Goal: Check status: Verify the current state of an ongoing process or item

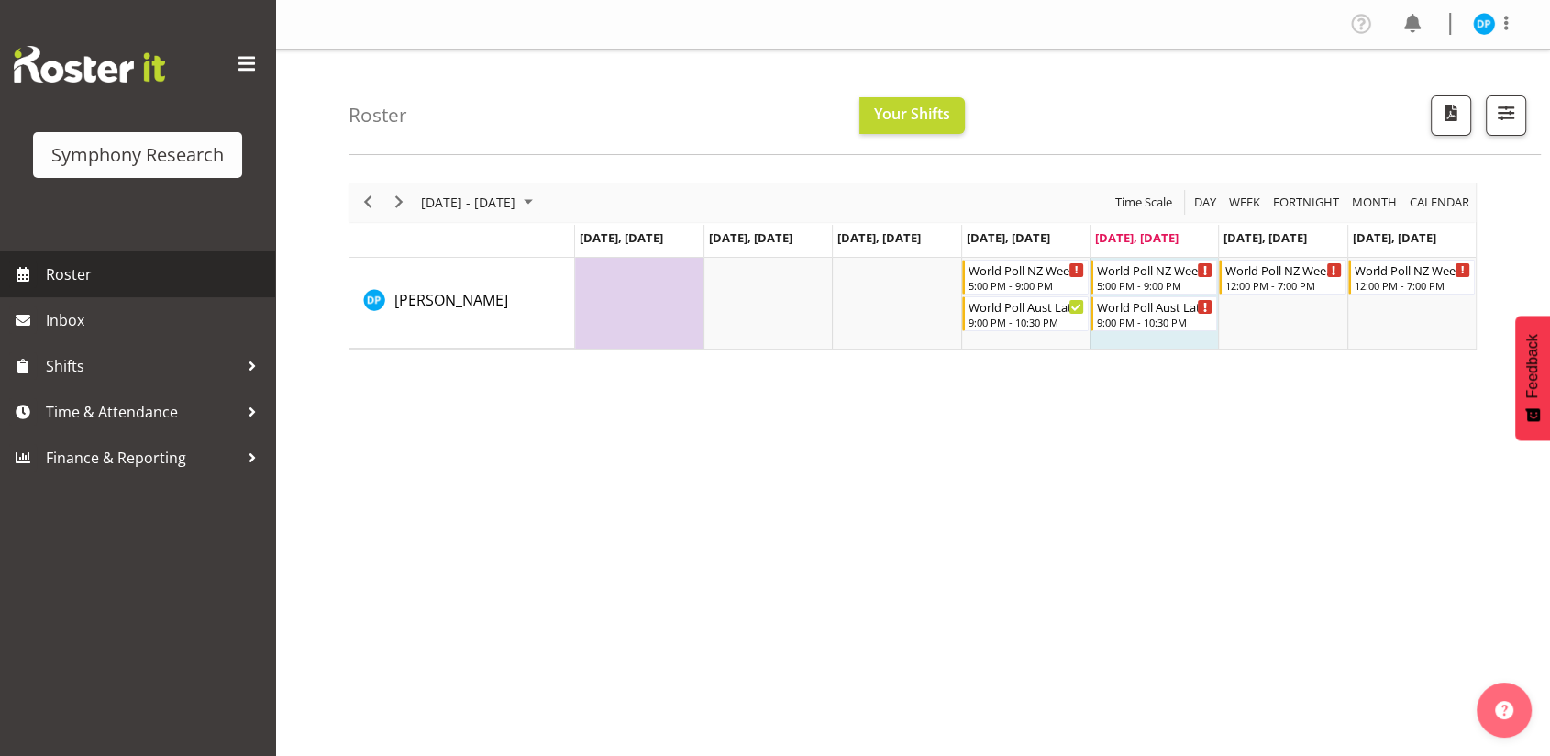
click at [88, 279] on span "Roster" at bounding box center [156, 274] width 220 height 28
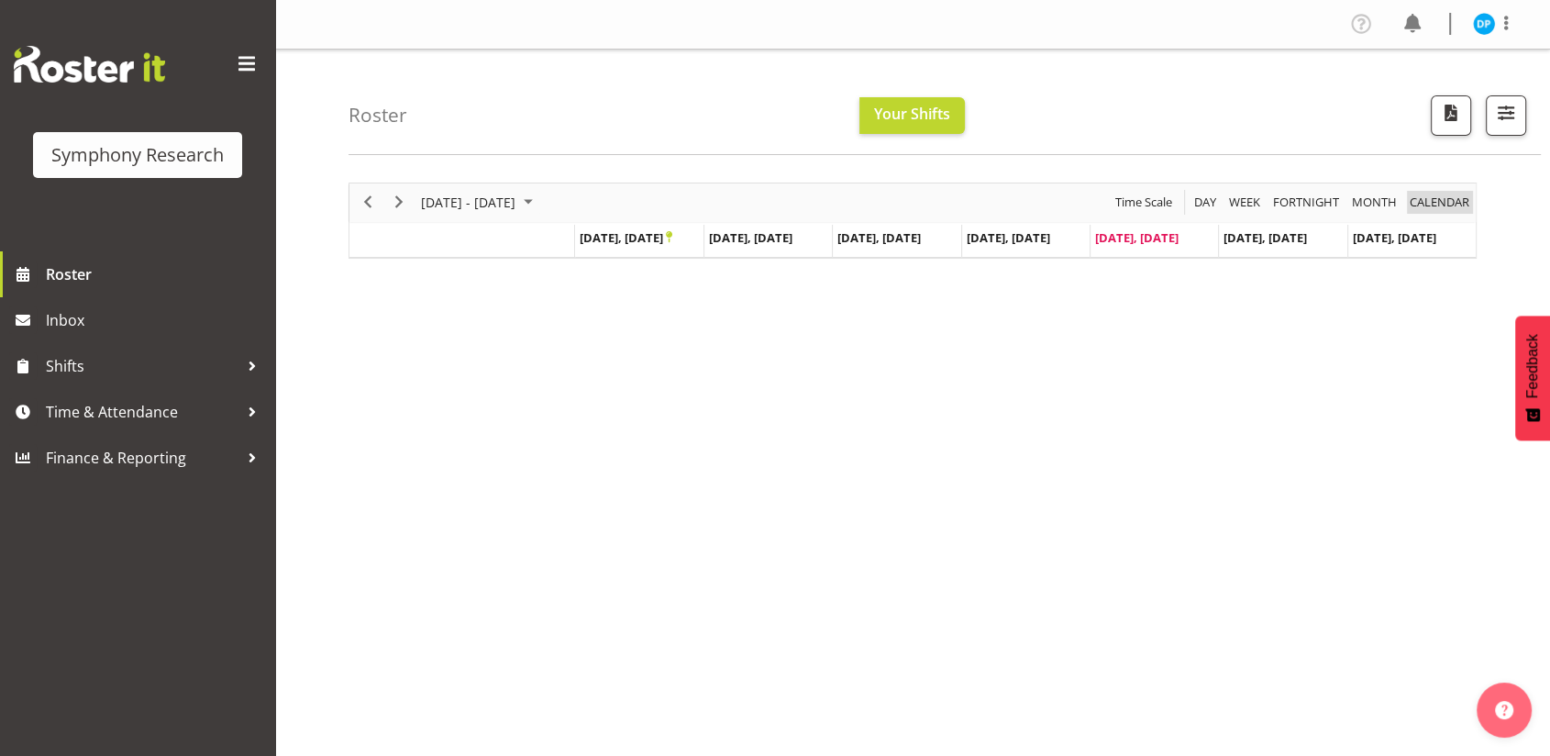
click at [1434, 194] on span "calendar" at bounding box center [1439, 202] width 63 height 23
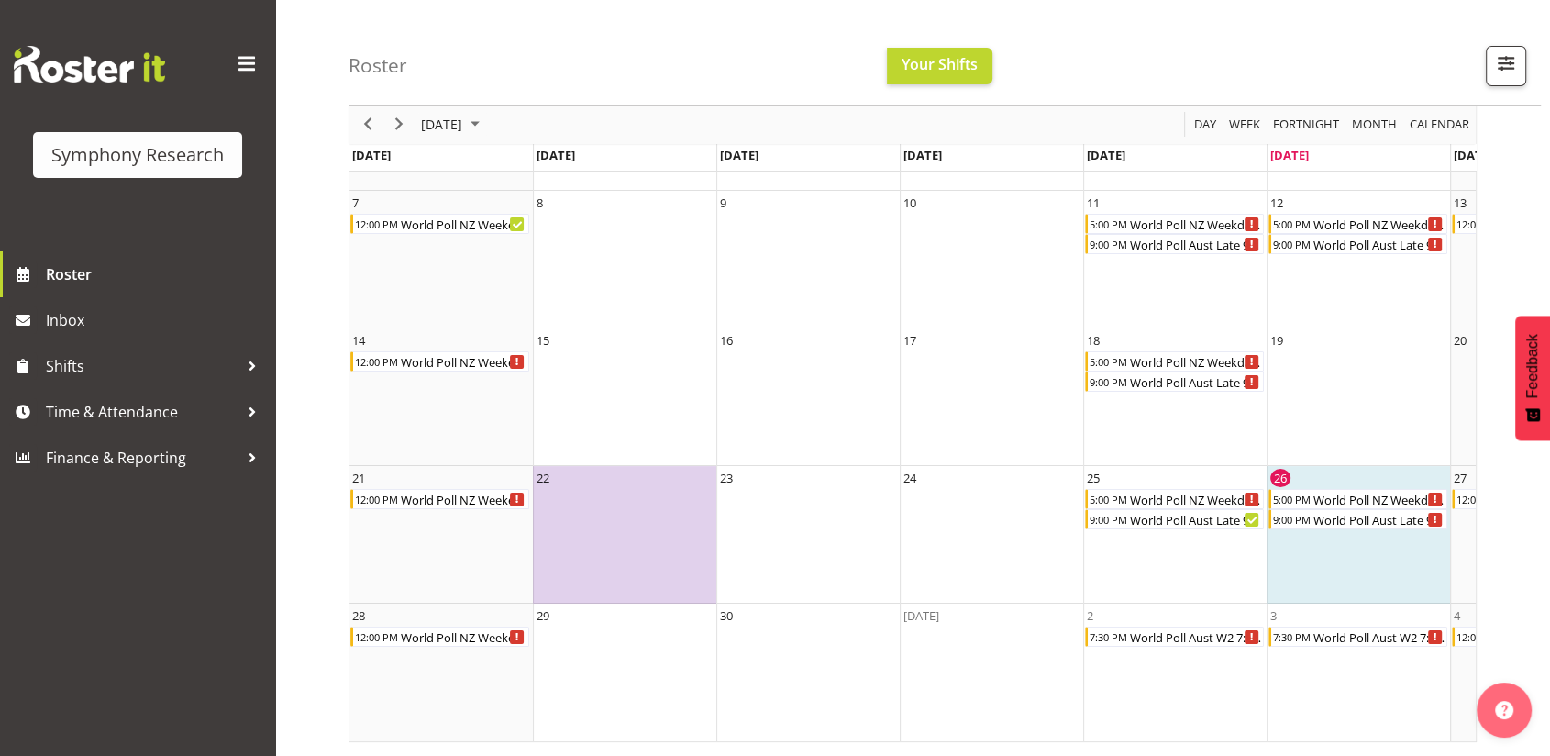
scroll to position [213, 0]
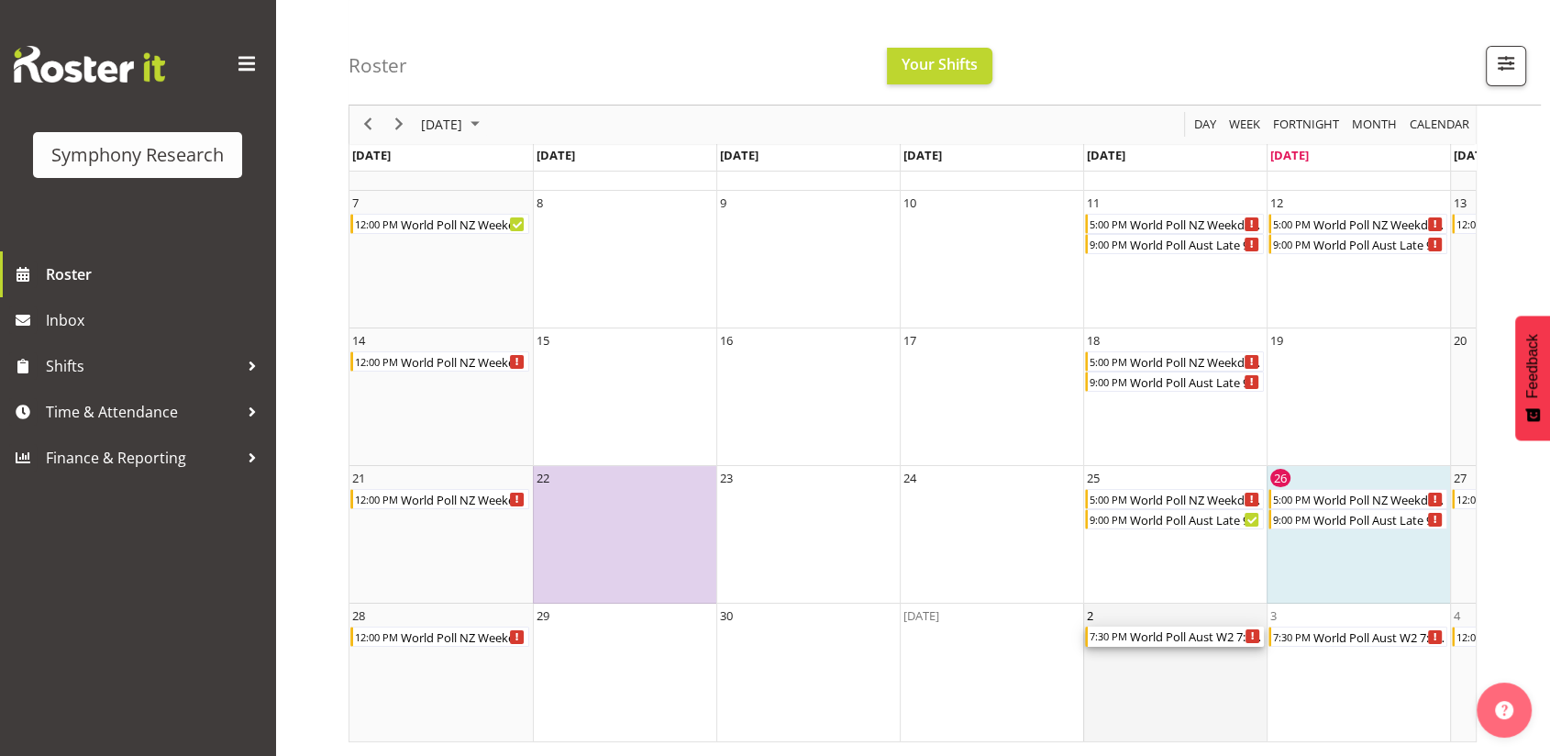
click at [1215, 626] on div "World Poll Aust W2 7:30pm~11:30pm" at bounding box center [1196, 636] width 136 height 20
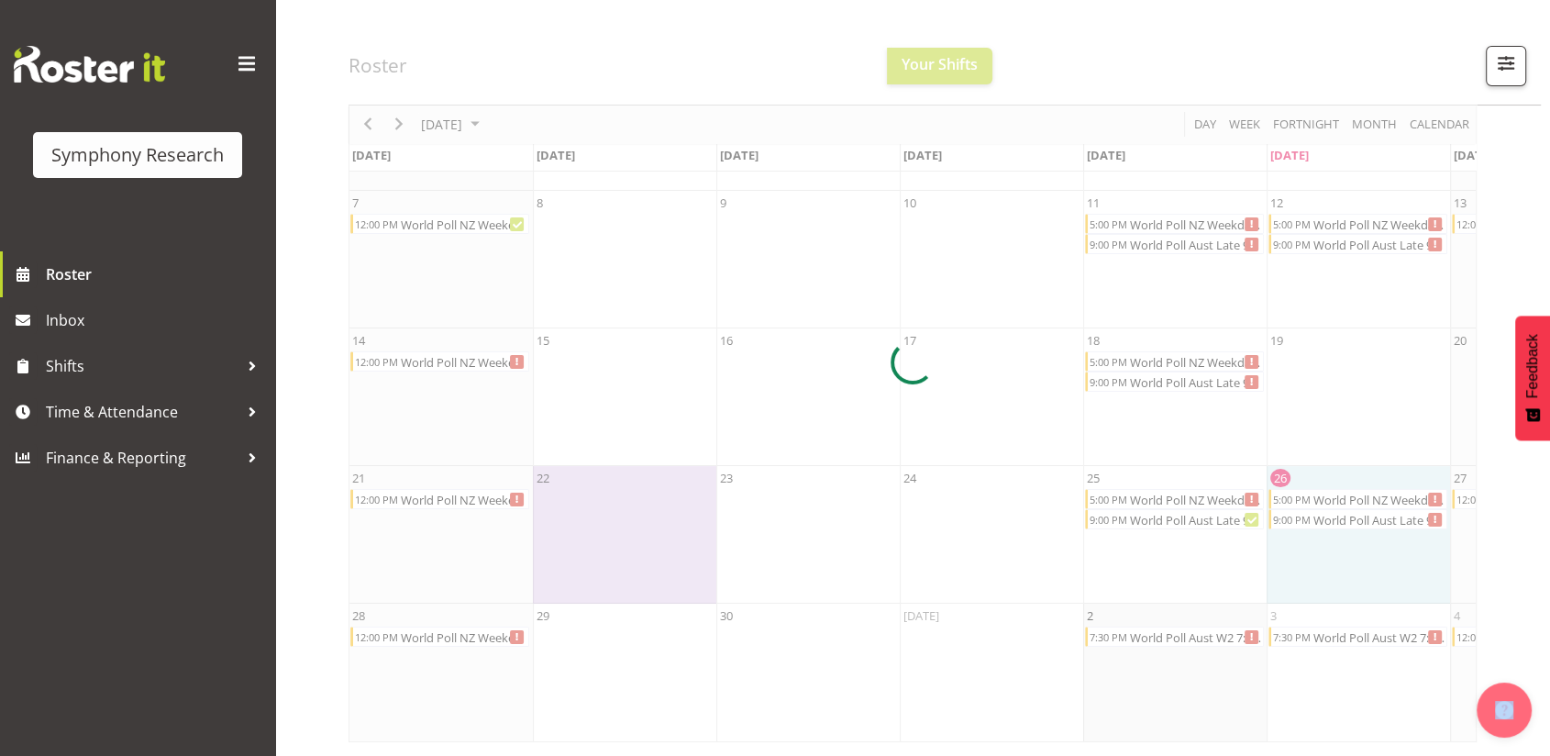
click at [1215, 617] on div at bounding box center [913, 362] width 1128 height 759
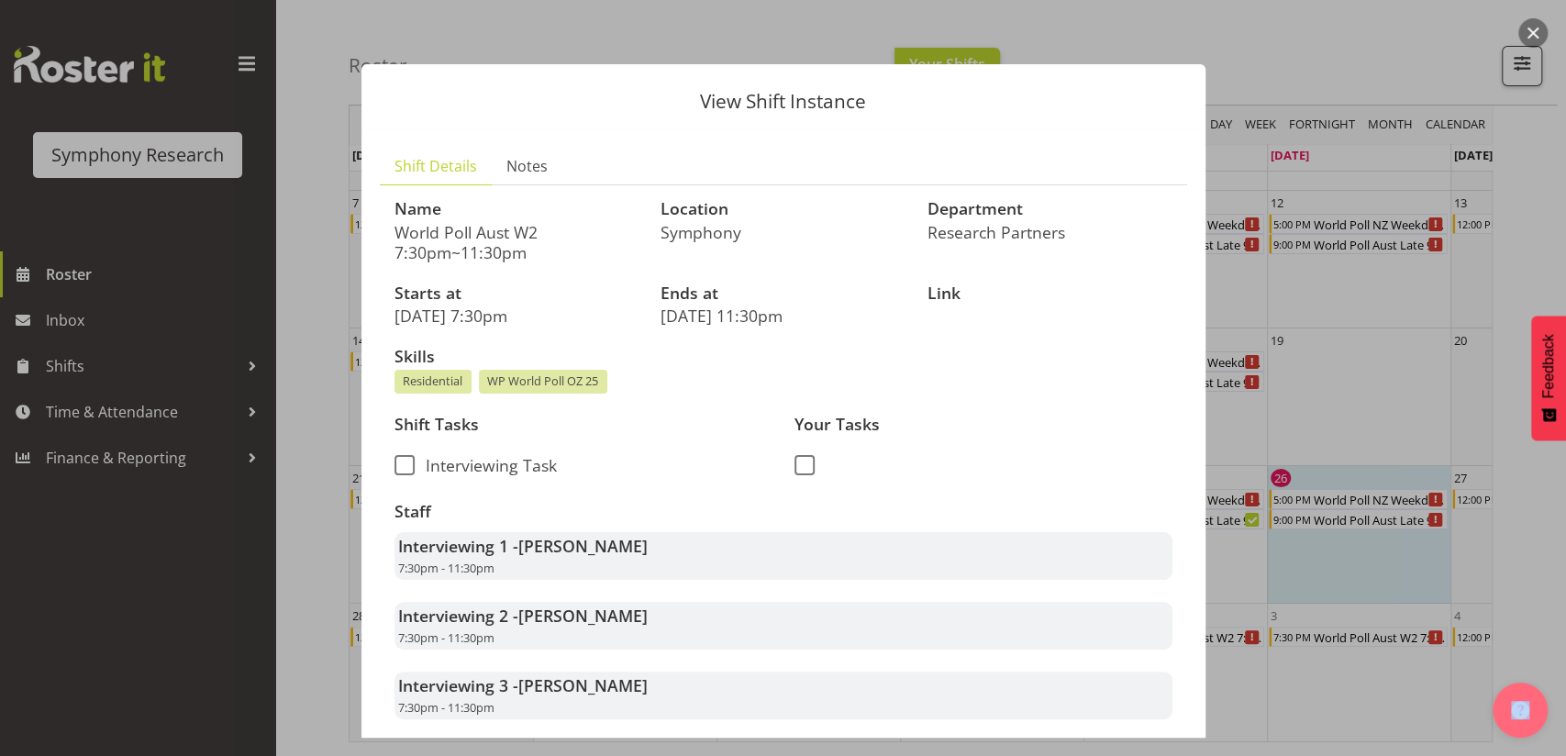
click at [1535, 31] on button "button" at bounding box center [1532, 32] width 29 height 29
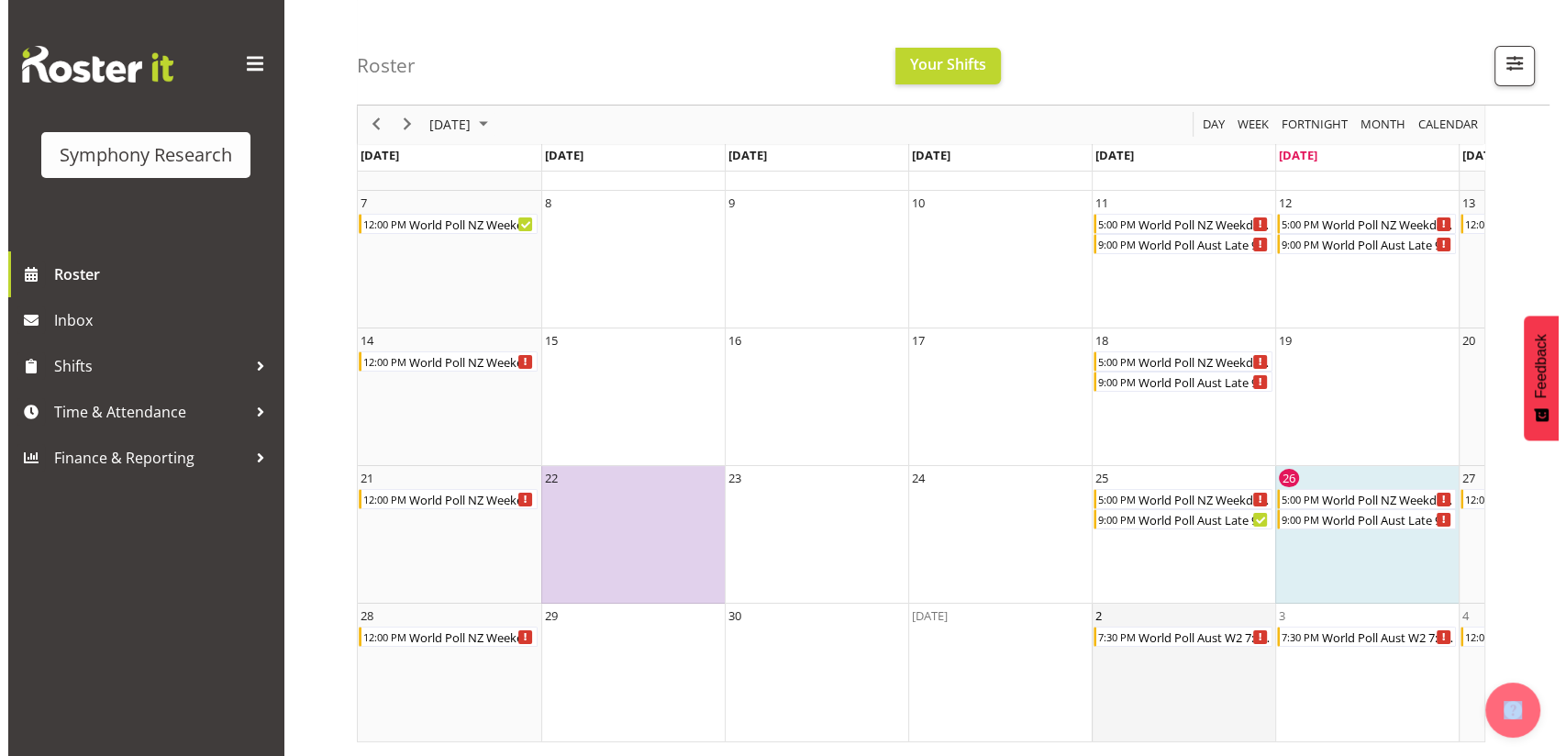
scroll to position [0, 157]
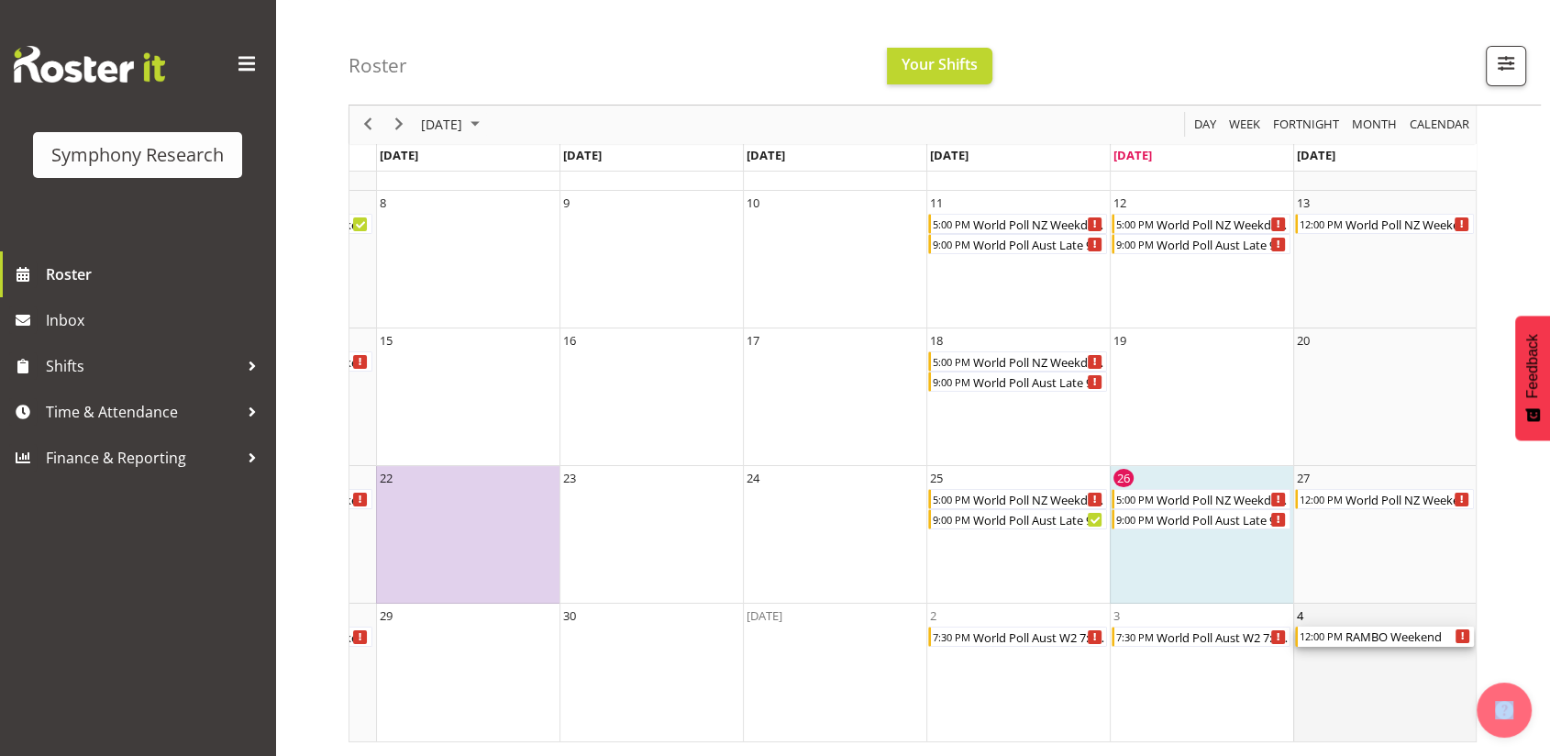
click at [1372, 626] on div "RAMBO Weekend" at bounding box center [1409, 636] width 130 height 20
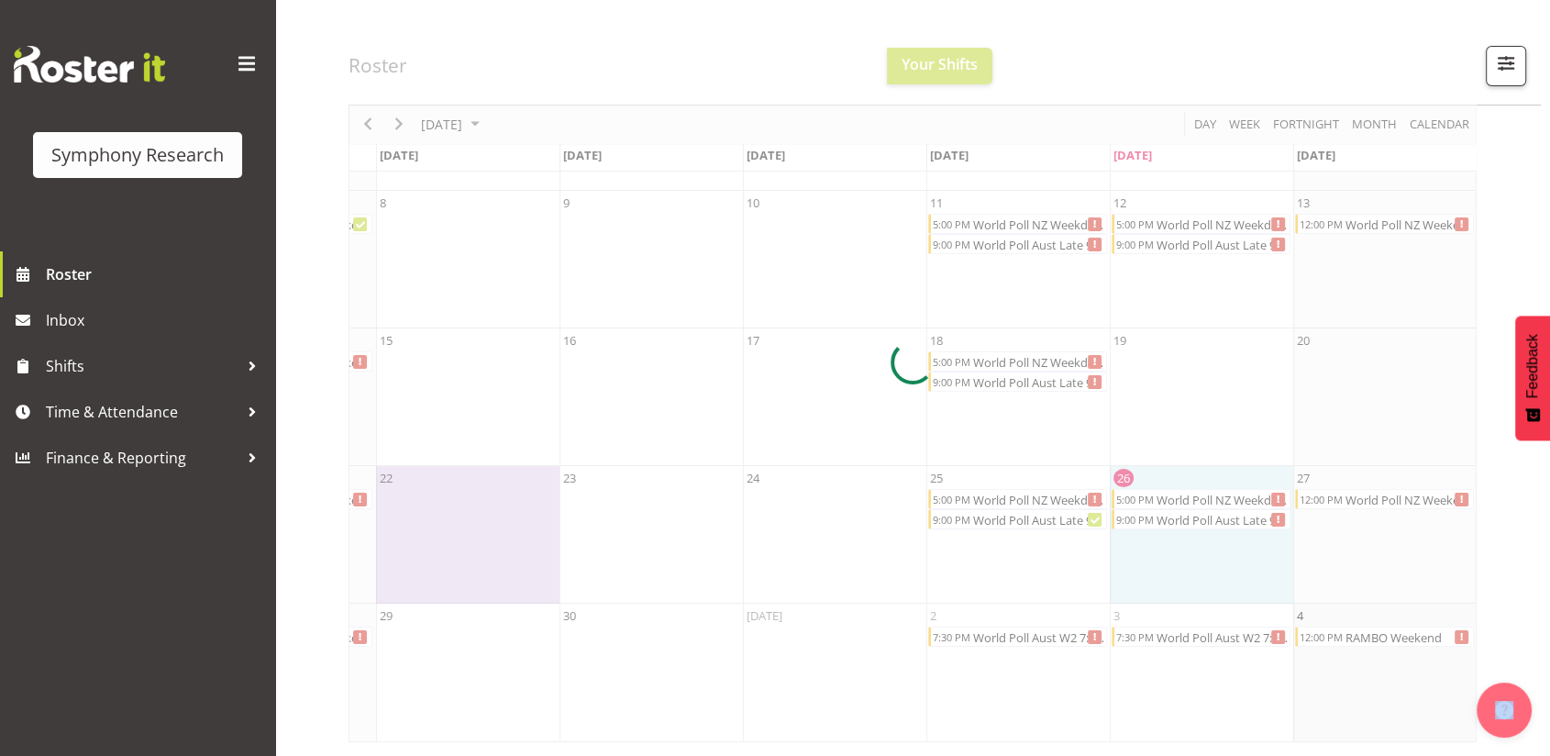
click at [1372, 625] on div at bounding box center [913, 362] width 1128 height 759
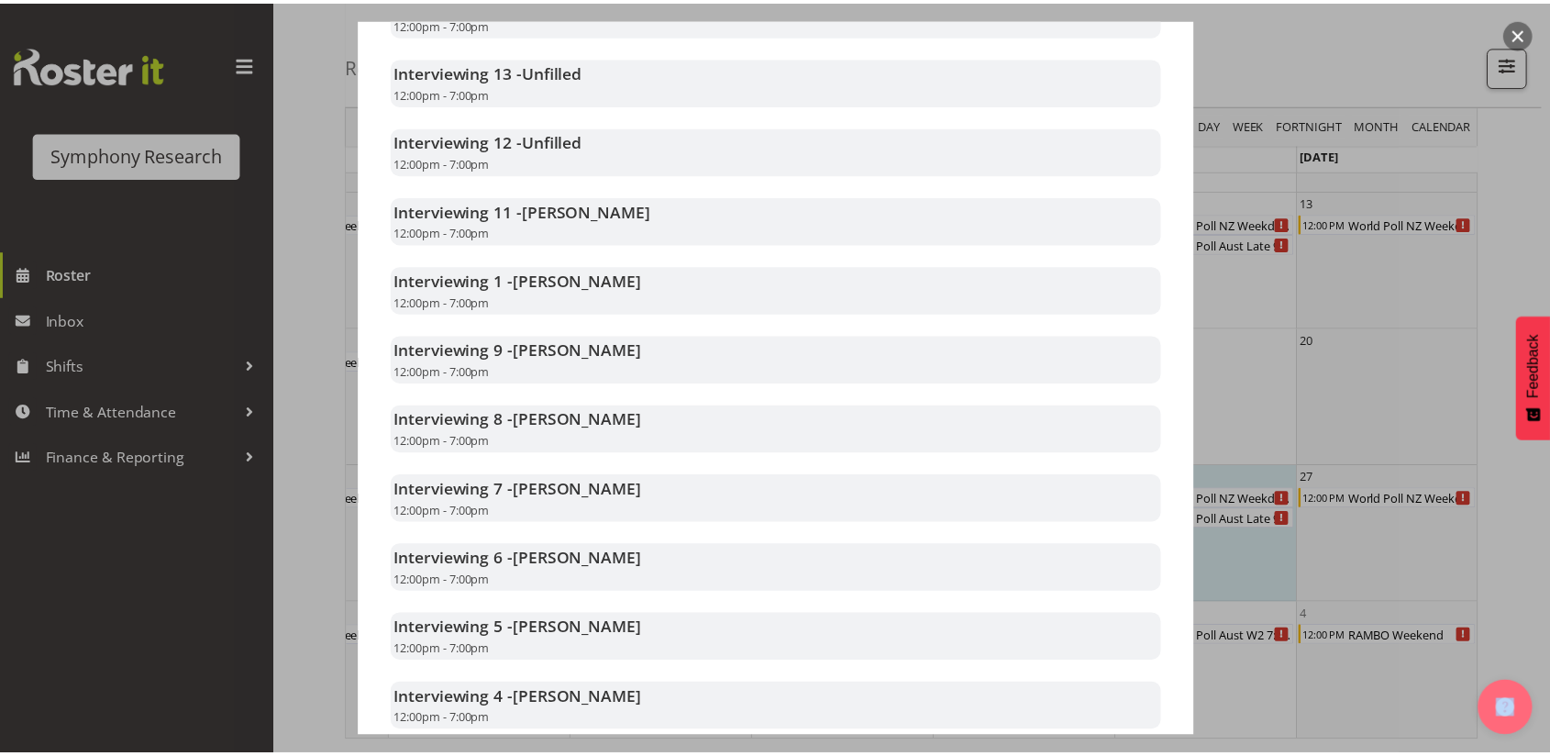
scroll to position [1168, 0]
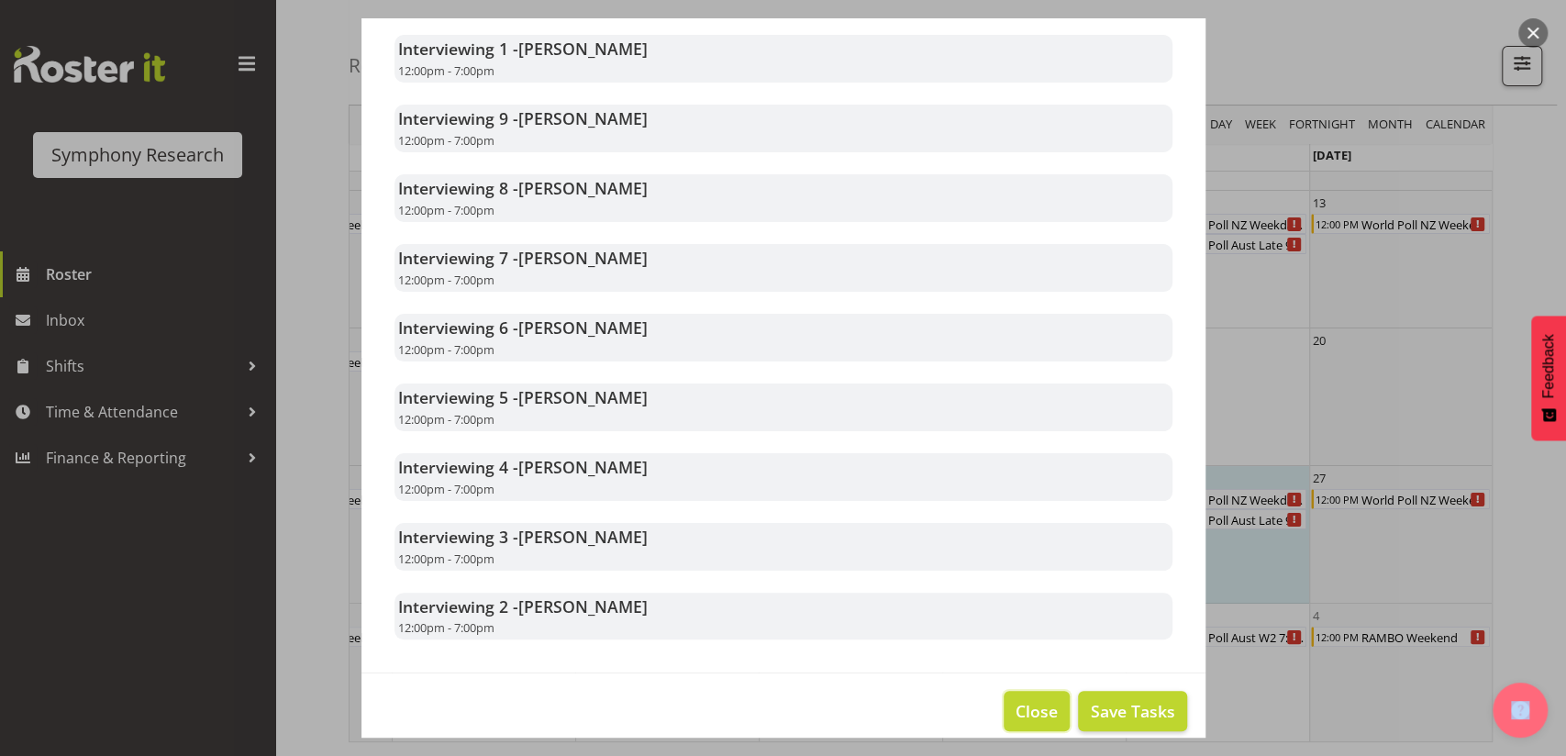
click at [1015, 714] on span "Close" at bounding box center [1036, 711] width 42 height 24
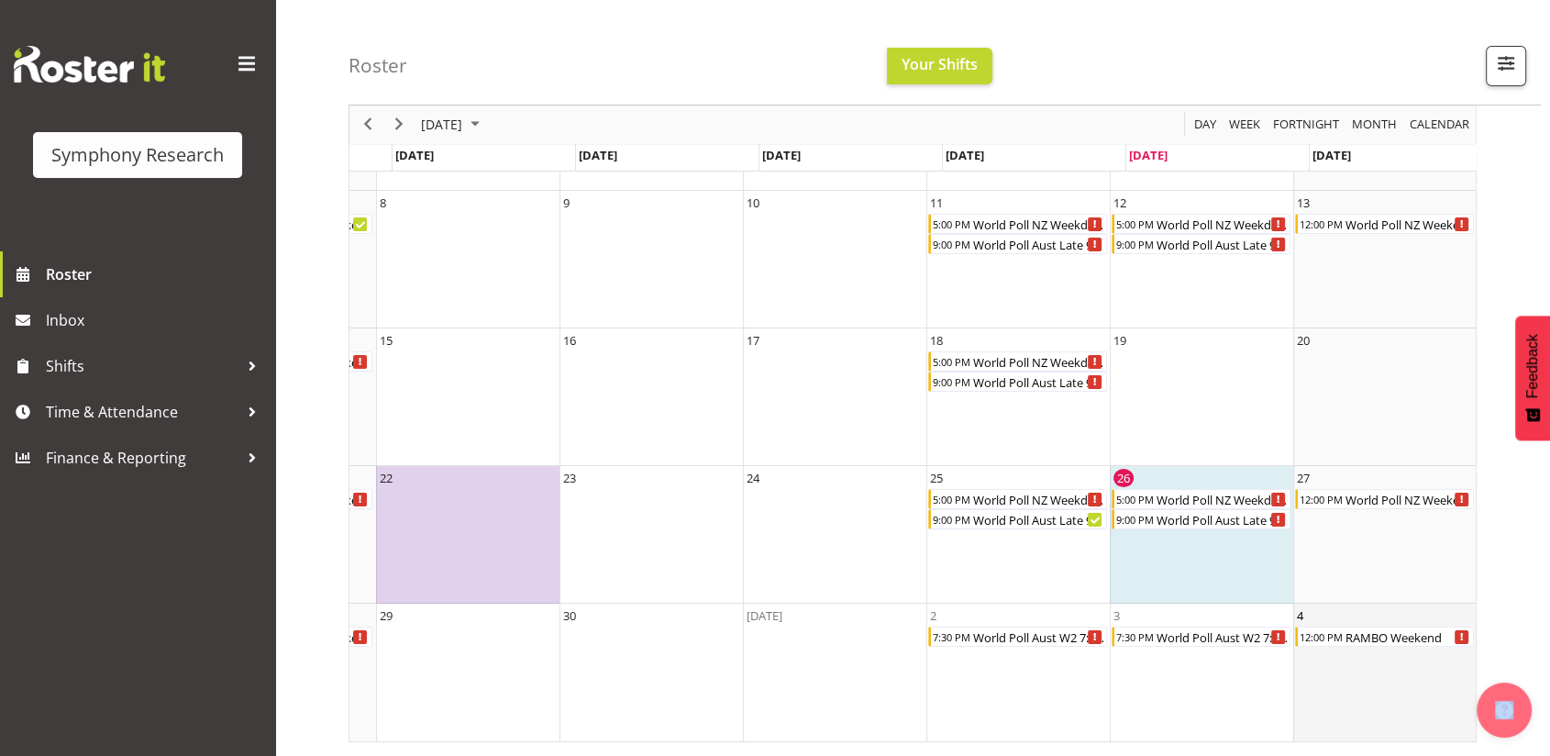
scroll to position [0, 157]
click at [486, 119] on span "September 2025" at bounding box center [475, 125] width 22 height 23
click at [492, 328] on span "Oct" at bounding box center [502, 330] width 41 height 41
